Goal: Navigation & Orientation: Find specific page/section

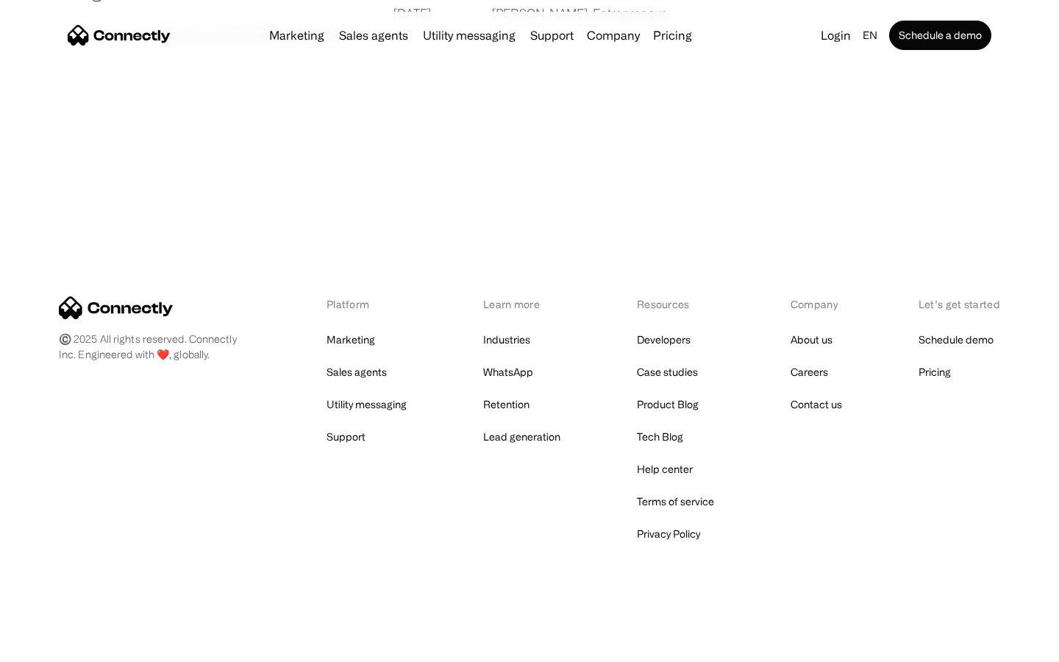
scroll to position [2826, 0]
